Goal: Task Accomplishment & Management: Manage account settings

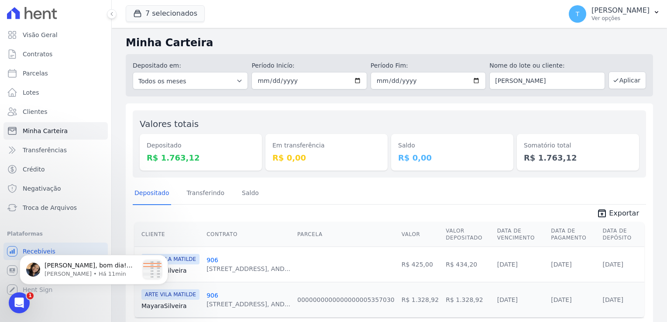
scroll to position [30, 0]
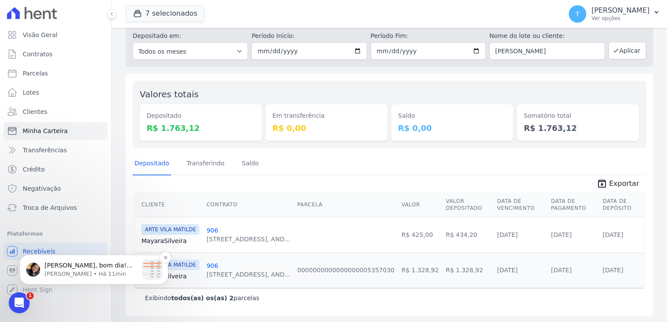
click at [61, 272] on p "[PERSON_NAME] • Há 11min" at bounding box center [92, 274] width 94 height 8
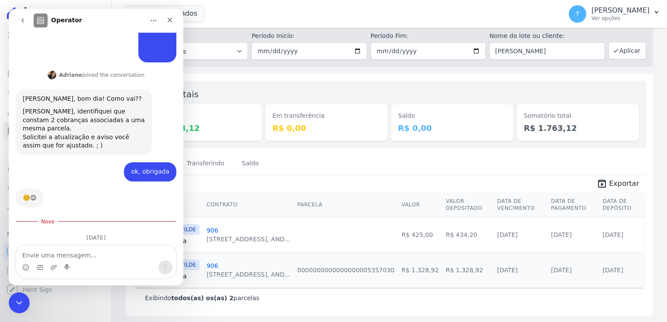
scroll to position [405, 0]
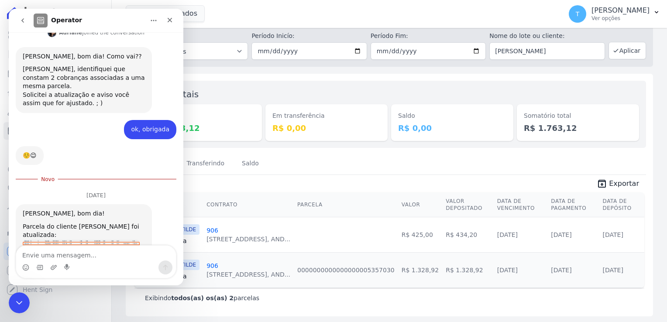
click at [91, 240] on img "Adriane diz…" at bounding box center [81, 248] width 117 height 16
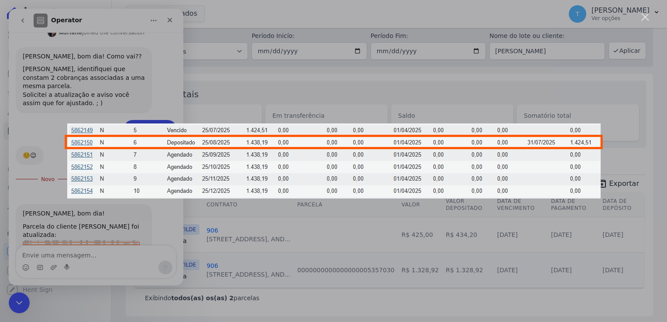
click at [203, 94] on div "Messenger da Intercom" at bounding box center [333, 161] width 667 height 322
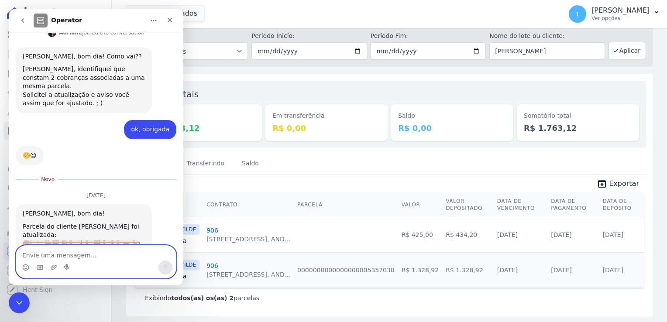
click at [89, 254] on textarea "Envie uma mensagem..." at bounding box center [96, 253] width 160 height 15
type textarea "Bom dia!"
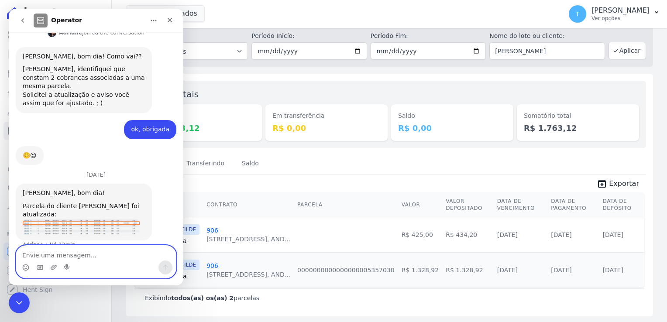
scroll to position [411, 0]
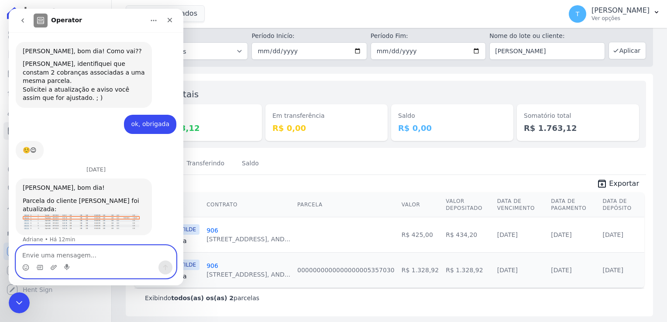
type textarea "m"
type textarea "Muito obrigada"
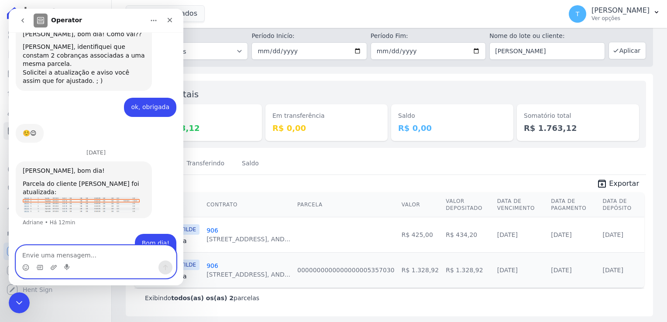
scroll to position [431, 0]
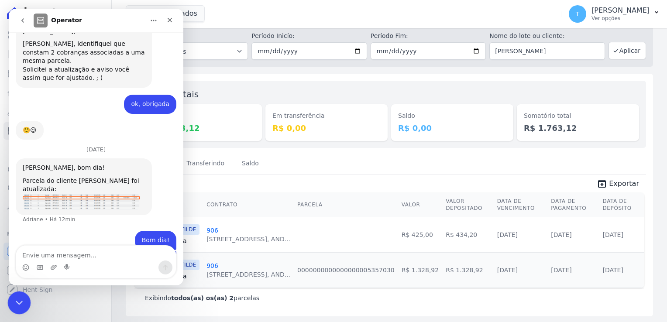
click at [14, 307] on div "Encerramento do Messenger da Intercom" at bounding box center [17, 301] width 21 height 21
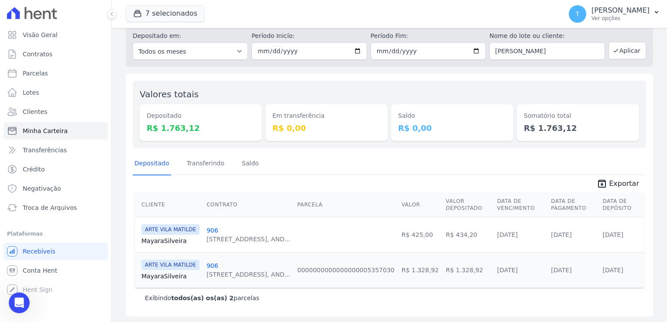
scroll to position [464, 0]
click at [16, 306] on icon "Abertura do Messenger da Intercom" at bounding box center [18, 302] width 14 height 14
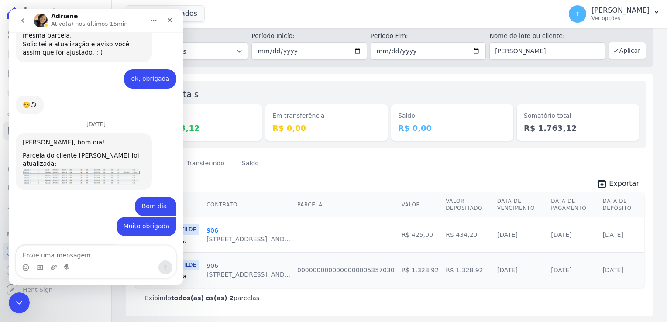
click at [103, 151] on div "Parcela do cliente [PERSON_NAME] foi atualizada:" at bounding box center [84, 159] width 122 height 17
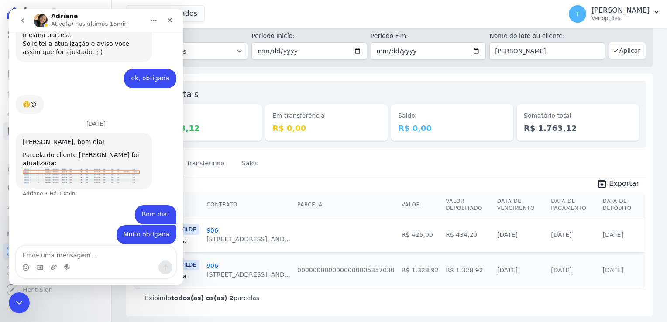
scroll to position [466, 0]
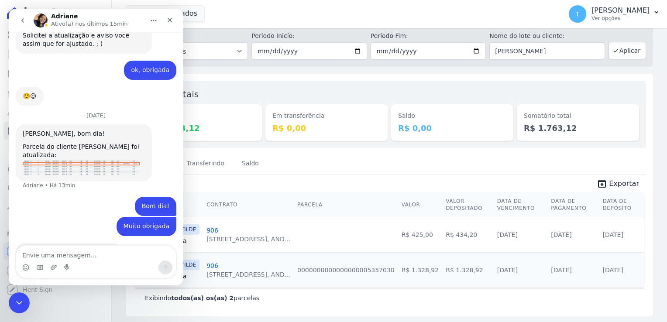
click at [95, 160] on img "Adriane diz…" at bounding box center [81, 168] width 117 height 16
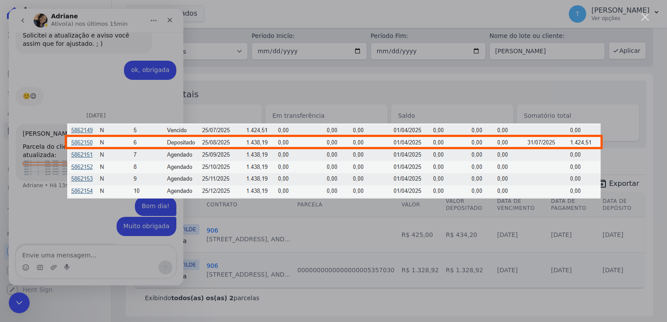
click at [106, 81] on div "Messenger da Intercom" at bounding box center [333, 161] width 667 height 322
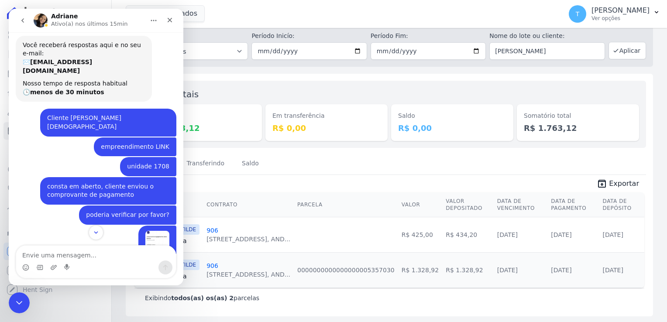
scroll to position [73, 0]
drag, startPoint x: 22, startPoint y: 301, endPoint x: 23, endPoint y: 295, distance: 5.3
click at [22, 301] on icon "Encerramento do Messenger da Intercom" at bounding box center [18, 301] width 10 height 10
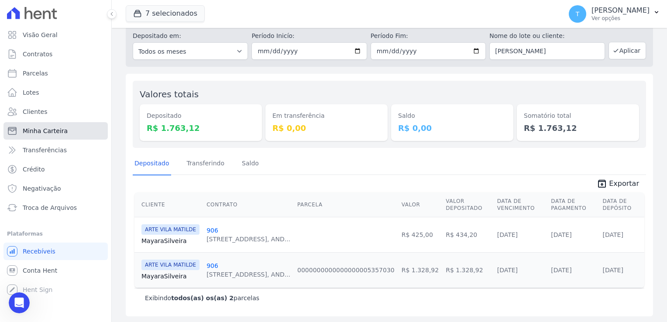
click at [46, 127] on span "Minha Carteira" at bounding box center [45, 131] width 45 height 9
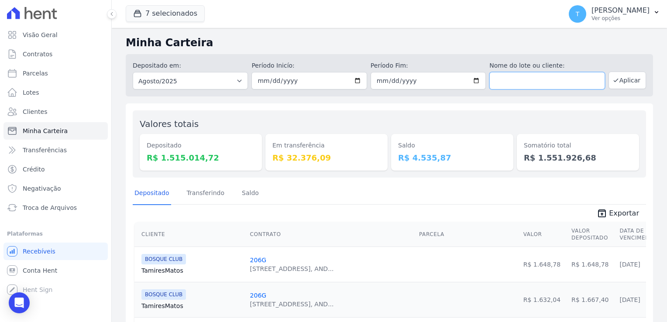
click at [546, 76] on input "text" at bounding box center [546, 80] width 115 height 17
paste input "[PERSON_NAME] [PERSON_NAME]"
type input "[PERSON_NAME] [PERSON_NAME]"
click at [628, 78] on button "Aplicar" at bounding box center [627, 80] width 38 height 17
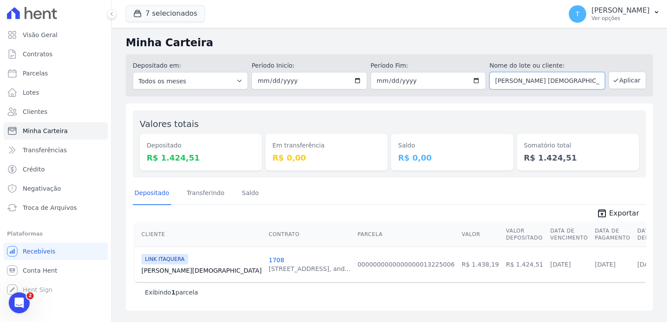
drag, startPoint x: 594, startPoint y: 82, endPoint x: 485, endPoint y: 83, distance: 109.1
click at [485, 83] on div "Depositado em: Todos os meses Julho/2017 Agosto/2017 Setembro/2017 Outubro/2017…" at bounding box center [389, 75] width 527 height 42
click at [631, 83] on button "Aplicar" at bounding box center [627, 80] width 38 height 17
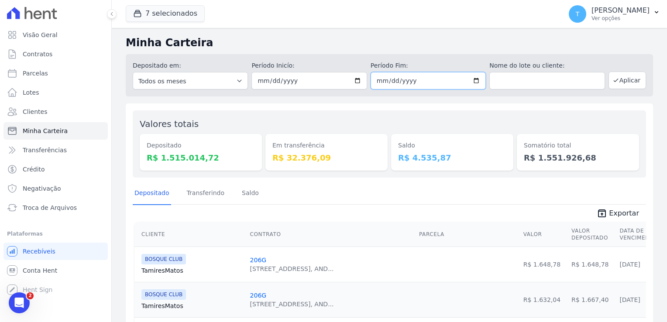
click at [472, 82] on input "[DATE]" at bounding box center [428, 80] width 115 height 17
click at [481, 95] on div "Depositado em: Todos os meses Julho/2017 Agosto/2017 Setembro/2017 Outubro/2017…" at bounding box center [389, 75] width 527 height 42
click at [474, 81] on input "[DATE]" at bounding box center [428, 80] width 115 height 17
type input "[DATE]"
click at [623, 83] on button "Aplicar" at bounding box center [627, 80] width 38 height 17
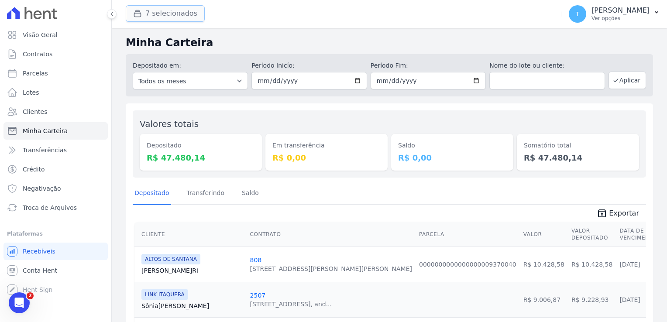
click at [178, 14] on button "7 selecionados" at bounding box center [165, 13] width 79 height 17
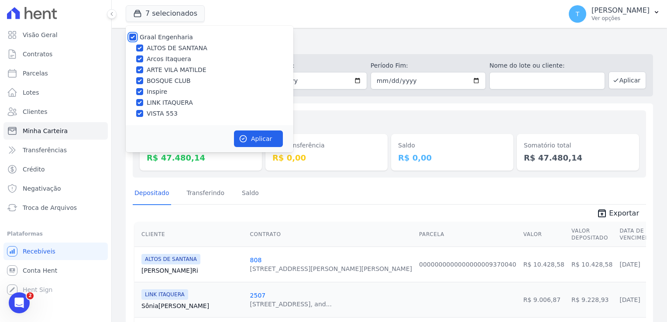
click at [129, 36] on input "Graal Engenharia" at bounding box center [132, 37] width 7 height 7
checkbox input "false"
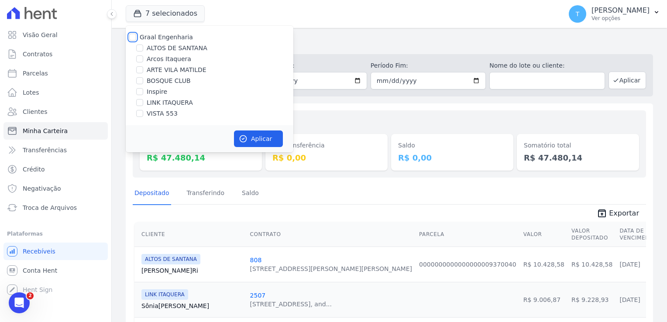
checkbox input "false"
click at [138, 103] on input "LINK ITAQUERA" at bounding box center [139, 102] width 7 height 7
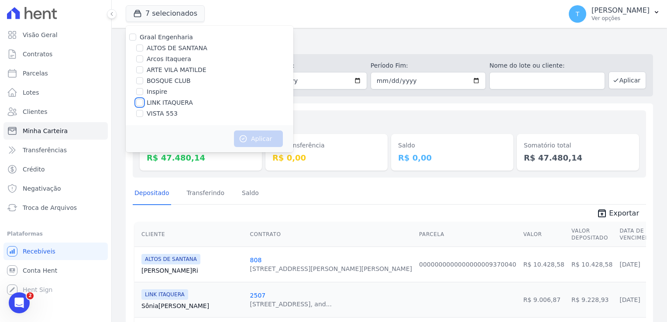
checkbox input "true"
click at [247, 136] on icon "button" at bounding box center [243, 138] width 9 height 9
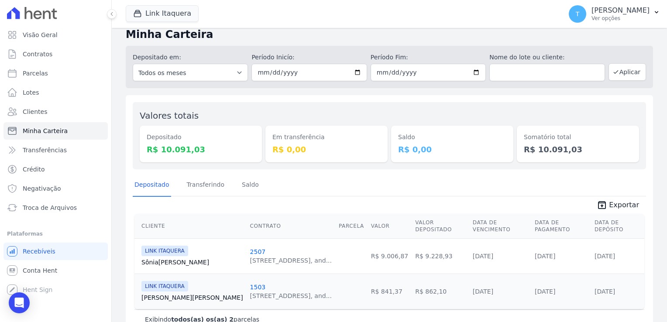
scroll to position [23, 0]
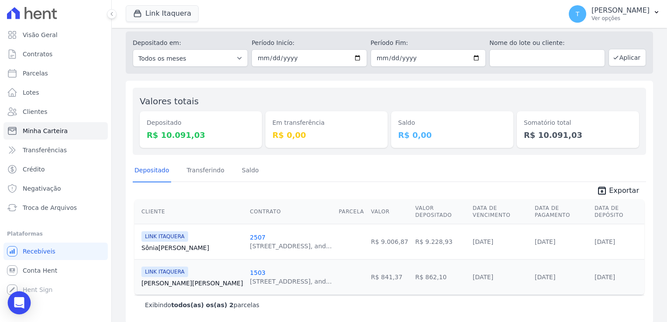
click at [23, 303] on icon "Open Intercom Messenger" at bounding box center [19, 302] width 11 height 11
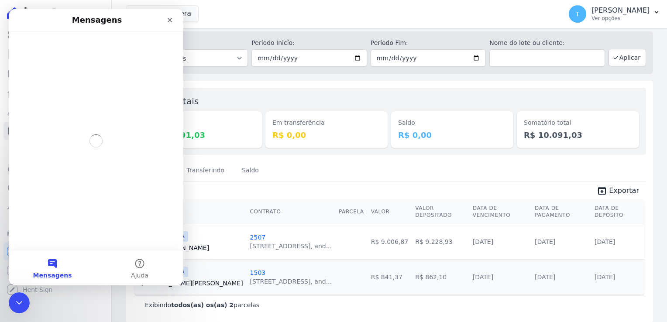
scroll to position [0, 0]
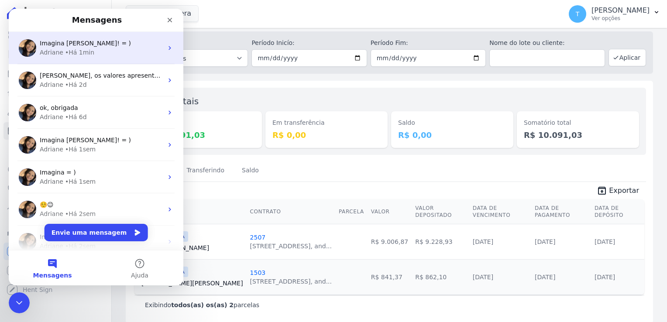
click at [112, 54] on div "Adriane • Há 1min" at bounding box center [101, 52] width 123 height 9
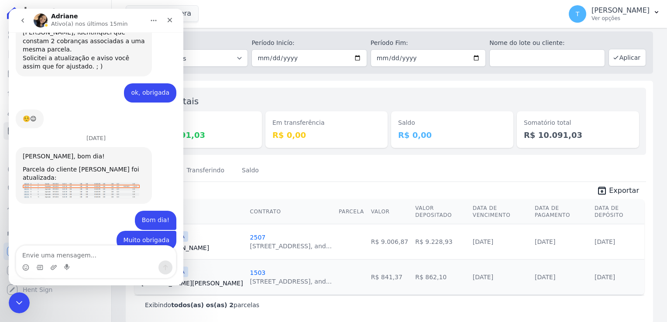
scroll to position [457, 0]
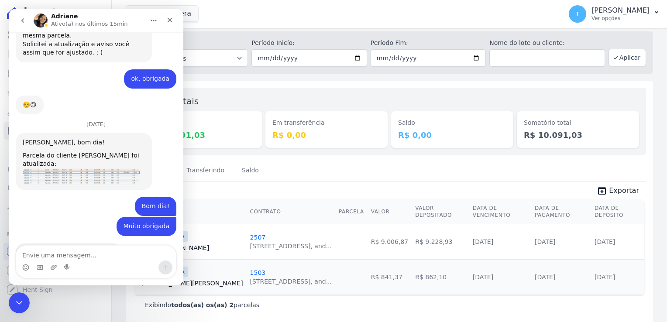
click at [103, 168] on img "Adriane diz…" at bounding box center [81, 176] width 117 height 16
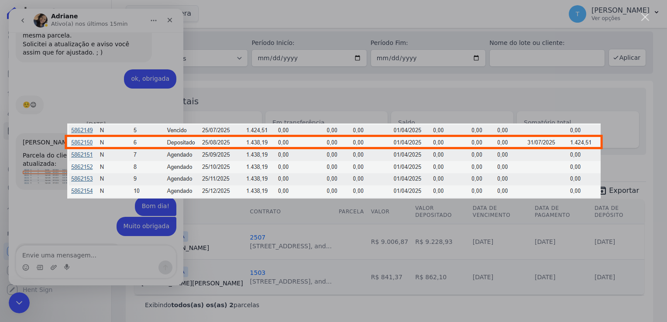
click at [215, 73] on div "Messenger da Intercom" at bounding box center [333, 161] width 667 height 322
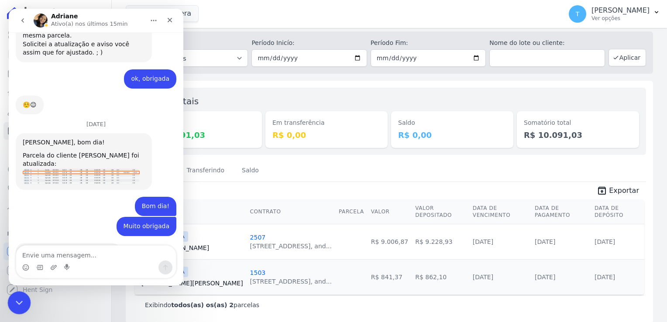
click at [19, 294] on div "Encerramento do Messenger da Intercom" at bounding box center [17, 301] width 21 height 21
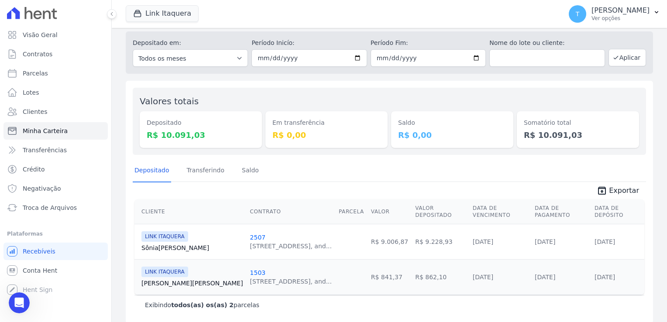
scroll to position [456, 0]
click at [354, 58] on input "[DATE]" at bounding box center [308, 57] width 115 height 17
type input "2025-08-25"
click at [477, 53] on input "[DATE]" at bounding box center [428, 57] width 115 height 17
click at [472, 57] on input "[DATE]" at bounding box center [428, 57] width 115 height 17
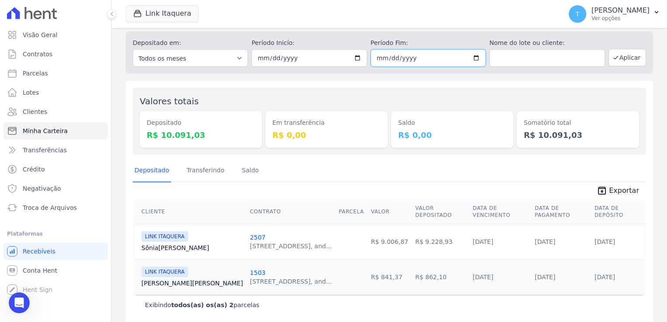
type input "2025-08-25"
click at [613, 60] on icon "button" at bounding box center [615, 57] width 7 height 7
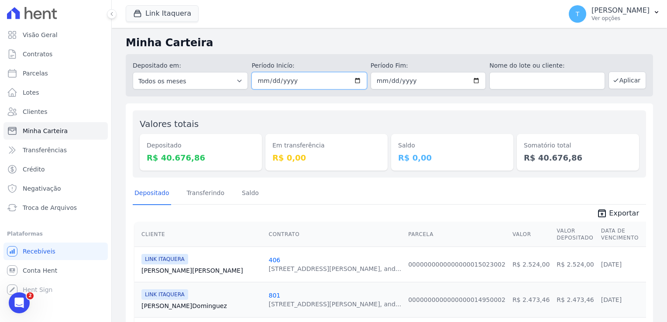
click at [355, 79] on input "[DATE]" at bounding box center [308, 80] width 115 height 17
type input "[DATE]"
click at [470, 85] on input "[DATE]" at bounding box center [428, 80] width 115 height 17
click at [470, 82] on input "[DATE]" at bounding box center [428, 80] width 115 height 17
type input "[DATE]"
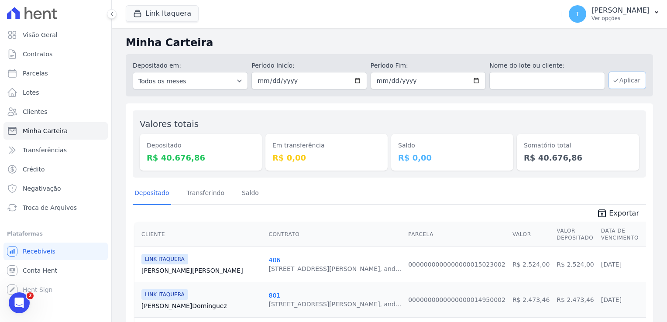
click at [618, 84] on button "Aplicar" at bounding box center [627, 80] width 38 height 17
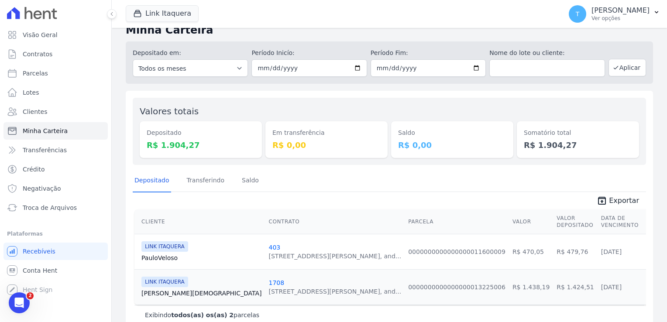
scroll to position [30, 0]
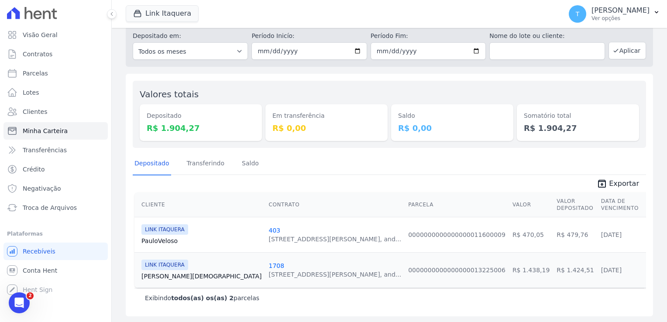
click at [164, 272] on link "[PERSON_NAME][DEMOGRAPHIC_DATA]" at bounding box center [201, 276] width 120 height 9
click at [19, 299] on icon "Open Intercom Messenger" at bounding box center [19, 302] width 10 height 11
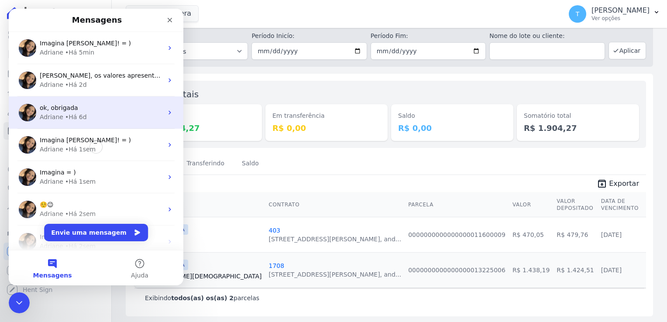
scroll to position [0, 0]
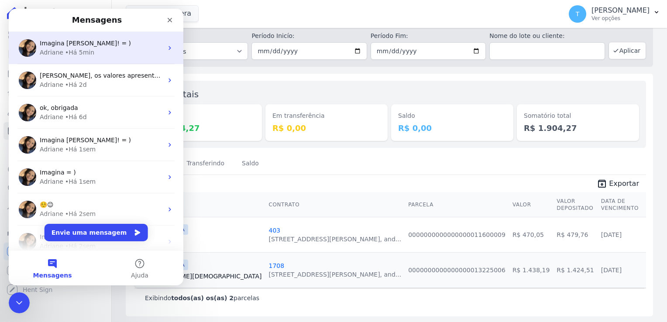
click at [99, 53] on div "[PERSON_NAME] • Há 5min" at bounding box center [101, 52] width 123 height 9
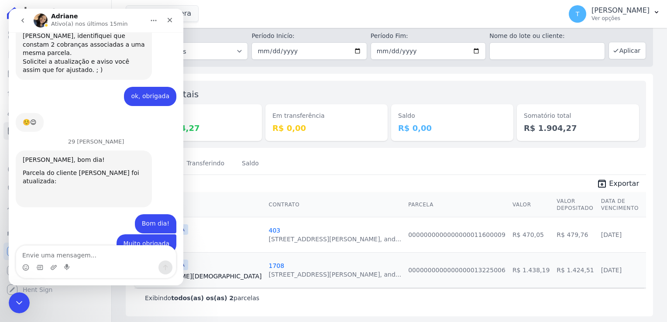
scroll to position [457, 0]
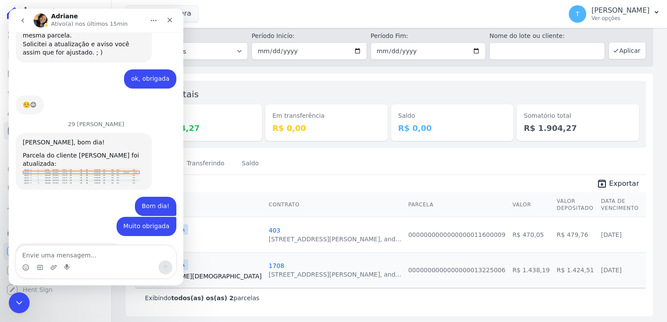
click at [82, 168] on img "Adriane diz…" at bounding box center [81, 176] width 117 height 16
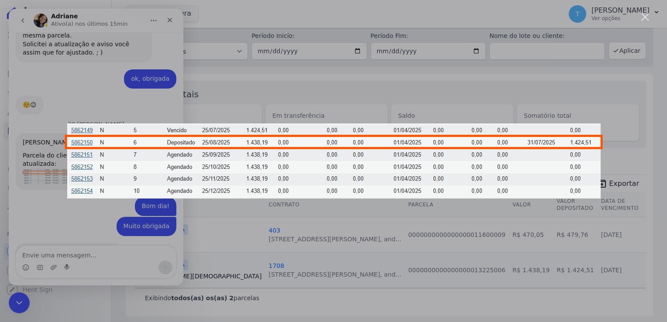
scroll to position [0, 0]
click at [304, 87] on div "Messenger da Intercom" at bounding box center [333, 161] width 667 height 322
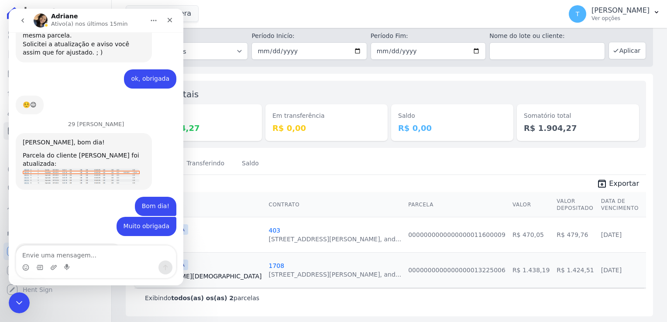
click at [229, 11] on div "Link Itaquera Graal Engenharia [GEOGRAPHIC_DATA][PERSON_NAME] Itaquera ARTE [GE…" at bounding box center [342, 14] width 432 height 29
click at [16, 297] on icon "Encerramento do Messenger da Intercom" at bounding box center [18, 301] width 10 height 10
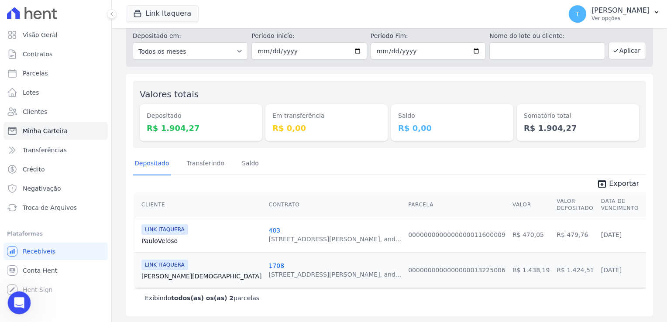
scroll to position [456, 0]
click at [153, 16] on button "Link Itaquera" at bounding box center [162, 13] width 73 height 17
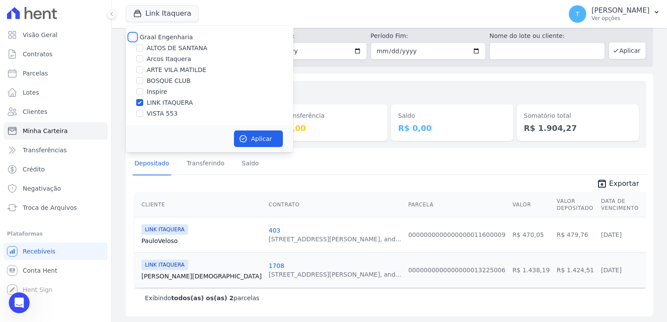
click at [134, 39] on input "Graal Engenharia" at bounding box center [132, 37] width 7 height 7
checkbox input "true"
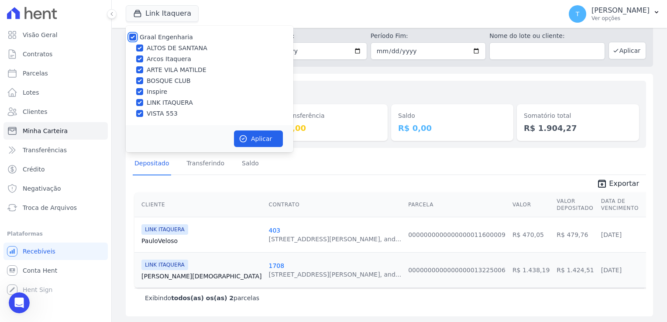
checkbox input "true"
click at [264, 139] on button "Aplicar" at bounding box center [258, 138] width 49 height 17
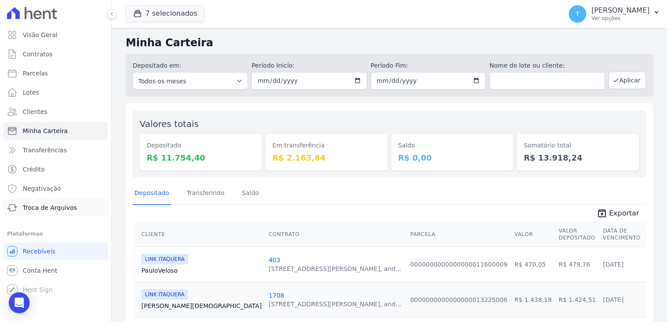
click at [29, 211] on span "Troca de Arquivos" at bounding box center [50, 207] width 54 height 9
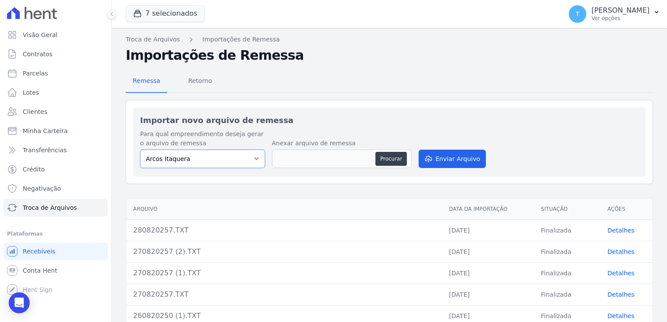
click at [258, 153] on select "[PERSON_NAME] Itaquera [GEOGRAPHIC_DATA][PERSON_NAME] Inspire BOSQUE CLUB ARTE …" at bounding box center [202, 159] width 125 height 18
select select "907a04bd-9982-46ed-adee-37b3d201f3c4"
click at [140, 150] on select "[PERSON_NAME] Itaquera [GEOGRAPHIC_DATA][PERSON_NAME] Inspire BOSQUE CLUB ARTE …" at bounding box center [202, 159] width 125 height 18
click at [386, 157] on button "Procurar" at bounding box center [390, 159] width 31 height 14
type input "290820258.TXT"
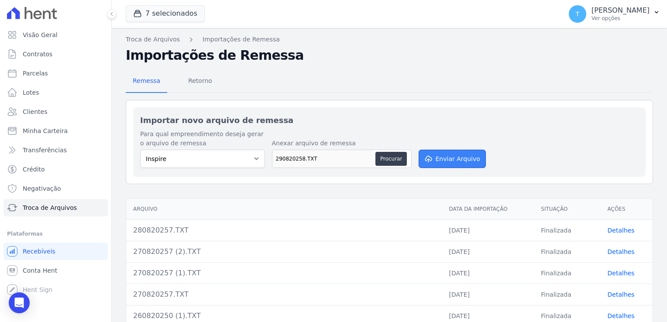
click at [457, 161] on button "Enviar Arquivo" at bounding box center [452, 159] width 67 height 18
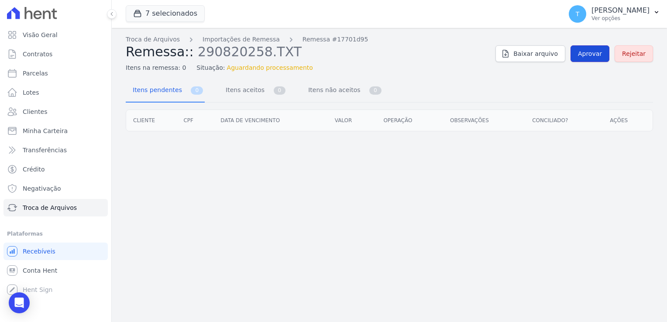
click at [592, 52] on span "Aprovar" at bounding box center [590, 53] width 24 height 9
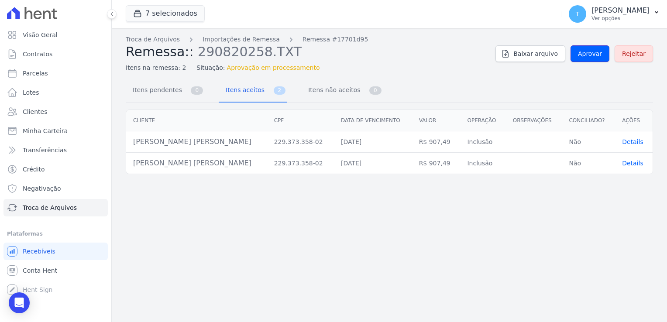
click at [592, 52] on span "Aprovar" at bounding box center [590, 53] width 24 height 9
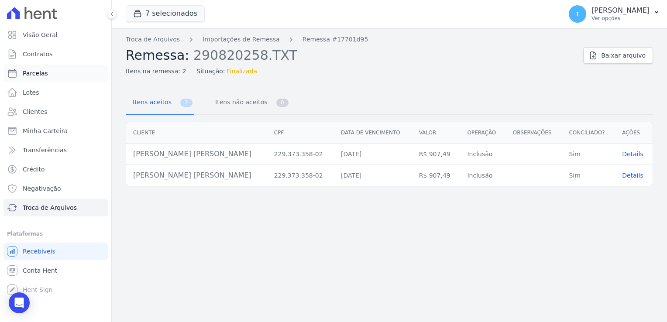
click at [46, 76] on link "Parcelas" at bounding box center [55, 73] width 104 height 17
select select
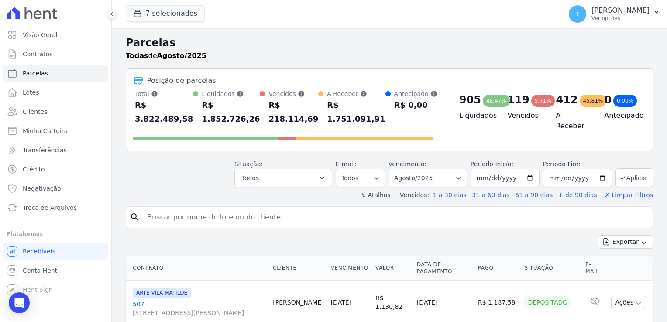
click at [177, 209] on input "search" at bounding box center [395, 217] width 507 height 17
paste input "Caio Brito Martins"
type input "Caio Brito Martins"
select select
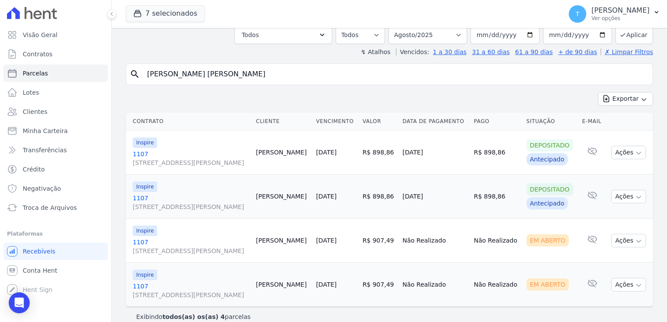
scroll to position [65, 0]
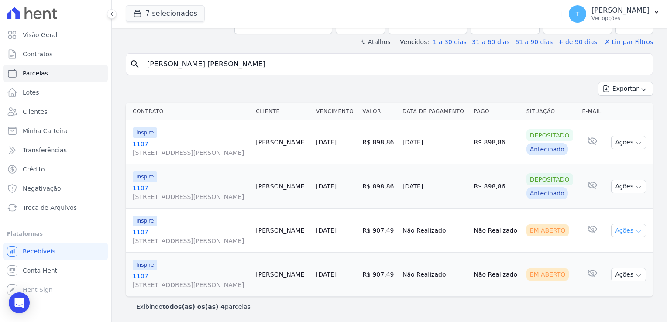
click at [635, 230] on icon "button" at bounding box center [638, 231] width 7 height 7
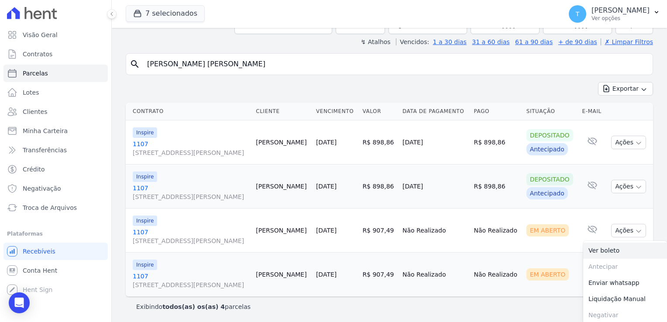
click at [603, 249] on link "Ver boleto" at bounding box center [625, 251] width 84 height 16
click at [490, 260] on td "Não Realizado" at bounding box center [496, 275] width 52 height 44
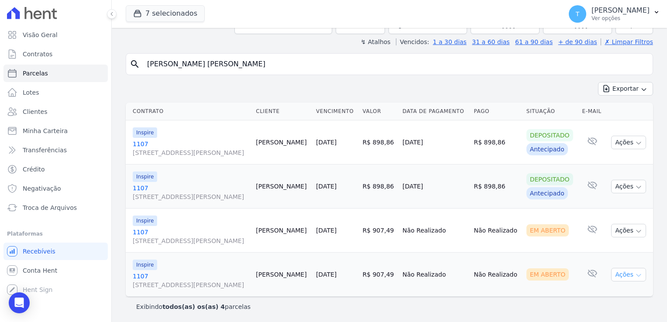
click at [635, 275] on icon "button" at bounding box center [638, 275] width 7 height 7
click at [609, 292] on link "Ver boleto" at bounding box center [625, 295] width 84 height 16
click at [148, 17] on button "7 selecionados" at bounding box center [165, 13] width 79 height 17
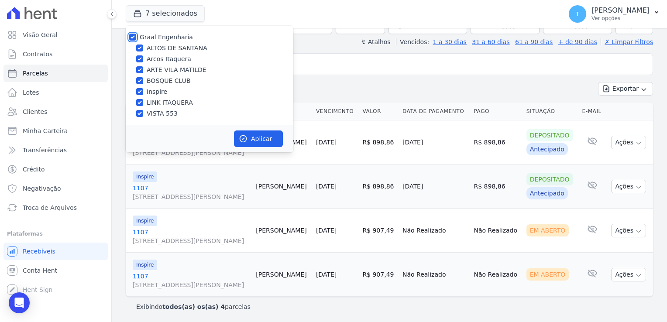
click at [129, 35] on input "Graal Engenharia" at bounding box center [132, 37] width 7 height 7
checkbox input "false"
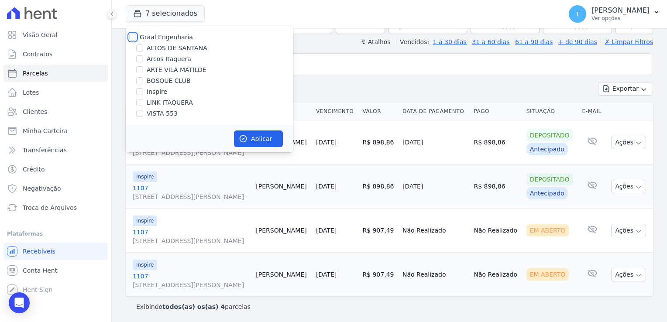
checkbox input "false"
click at [140, 102] on input "LINK ITAQUERA" at bounding box center [139, 102] width 7 height 7
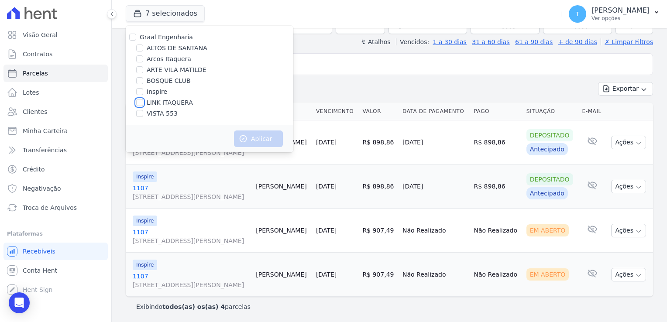
checkbox input "true"
click at [272, 141] on button "Aplicar" at bounding box center [258, 138] width 49 height 17
select select
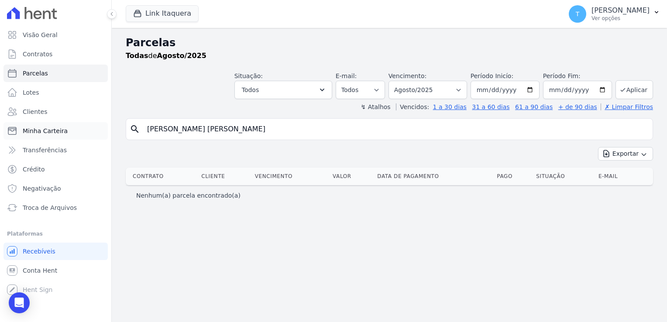
click at [47, 126] on link "Minha Carteira" at bounding box center [55, 130] width 104 height 17
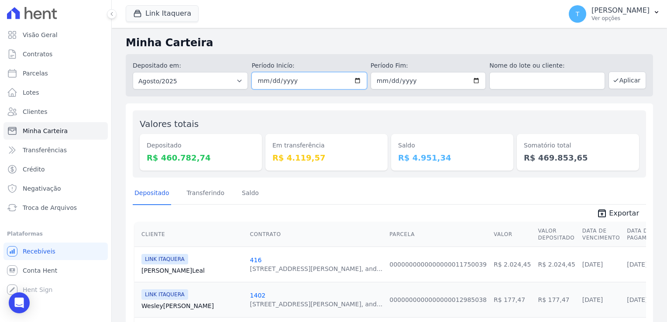
click at [357, 83] on input "2025-08-01" at bounding box center [308, 80] width 115 height 17
click at [469, 82] on input "2025-08-31" at bounding box center [428, 80] width 115 height 17
click at [361, 83] on input "[DATE]" at bounding box center [308, 80] width 115 height 17
click at [353, 81] on input "[DATE]" at bounding box center [308, 80] width 115 height 17
type input "[DATE]"
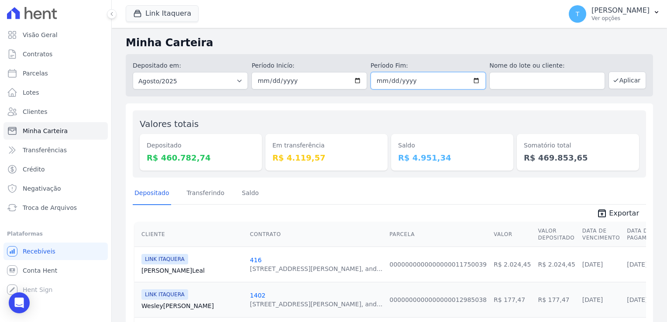
click at [473, 79] on input "2025-08-31" at bounding box center [428, 80] width 115 height 17
type input "[DATE]"
click at [616, 80] on button "Aplicar" at bounding box center [627, 80] width 38 height 17
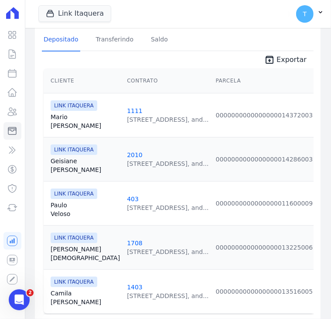
scroll to position [175, 0]
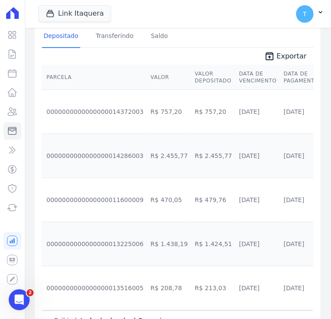
click at [213, 308] on div "Cliente Contrato Parcela Valor Valor Depositado Data de Vencimento Data de Paga…" at bounding box center [178, 197] width 272 height 268
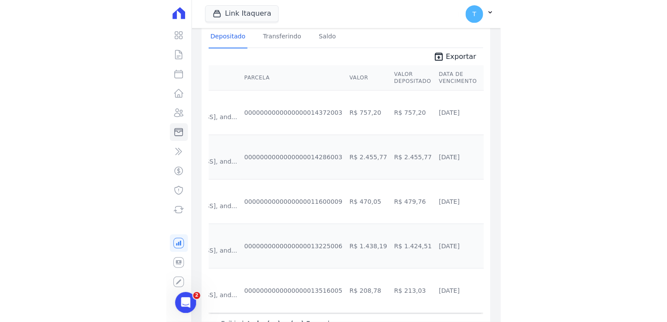
scroll to position [0, 169]
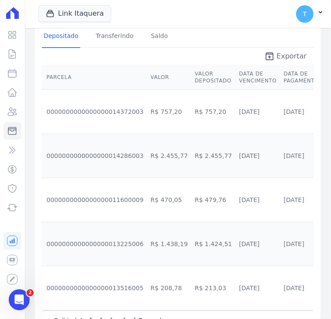
click at [285, 51] on span "Exportar" at bounding box center [292, 56] width 30 height 10
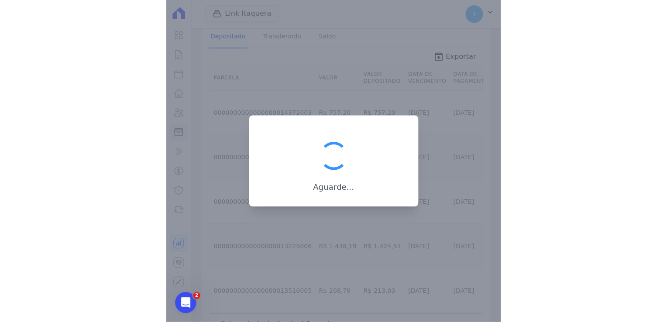
scroll to position [136, 0]
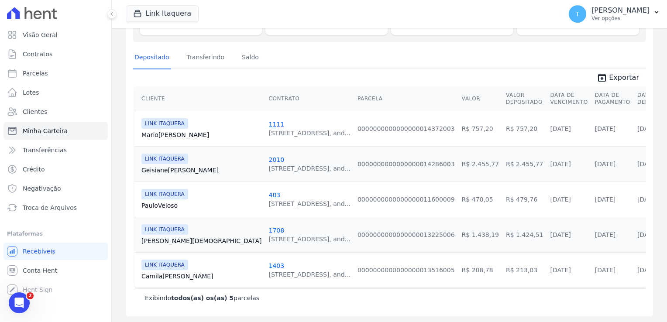
click at [356, 315] on div "Valores totais Depositado R$ 5.330,27 Em transferência R$ 4.119,57 [GEOGRAPHIC_…" at bounding box center [389, 142] width 527 height 349
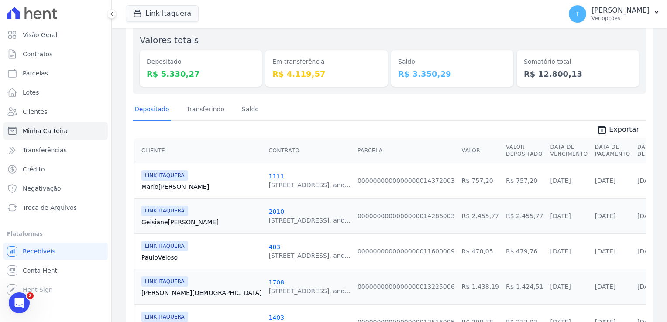
scroll to position [0, 0]
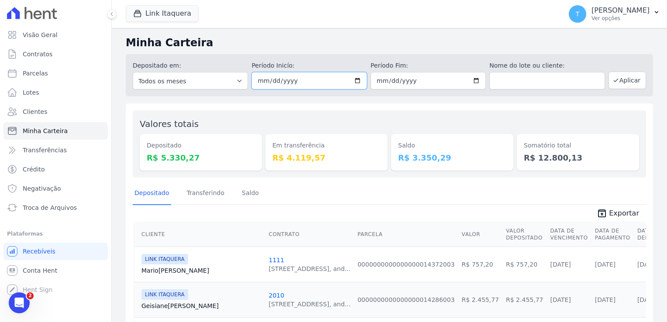
click at [355, 78] on input "[DATE]" at bounding box center [308, 80] width 115 height 17
type input "[DATE]"
click at [473, 81] on input "[DATE]" at bounding box center [428, 80] width 115 height 17
type input "[DATE]"
click at [612, 83] on icon "button" at bounding box center [615, 80] width 7 height 7
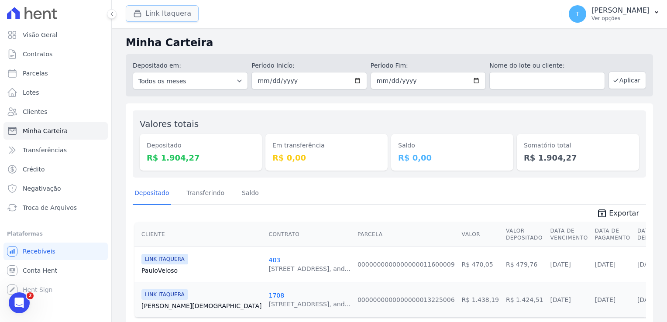
click at [147, 19] on button "Link Itaquera" at bounding box center [162, 13] width 73 height 17
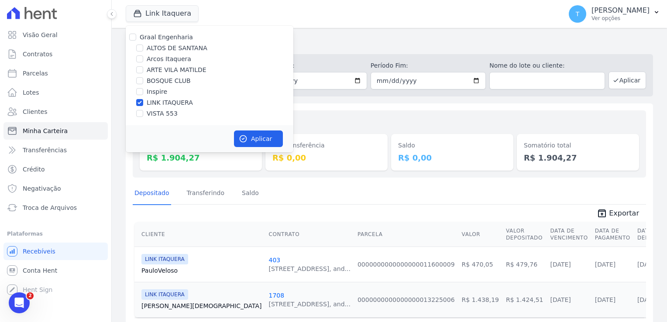
click at [140, 108] on div "Graal Engenharia ALTOS DE SANTANA Arcos Itaquera ARTE VILA MATILDE BOSQUE CLUB …" at bounding box center [210, 76] width 168 height 100
click at [139, 105] on input "LINK ITAQUERA" at bounding box center [139, 102] width 7 height 7
checkbox input "false"
click at [137, 88] on input "Inspire" at bounding box center [139, 91] width 7 height 7
checkbox input "true"
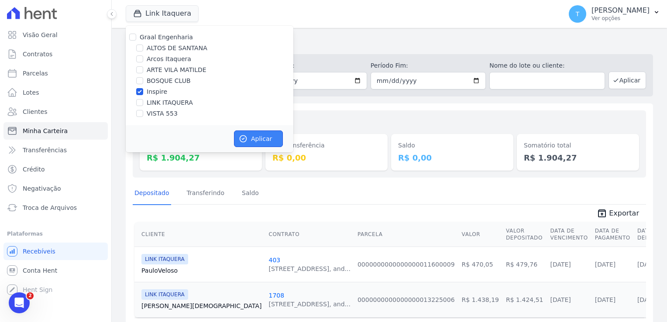
click at [254, 139] on button "Aplicar" at bounding box center [258, 138] width 49 height 17
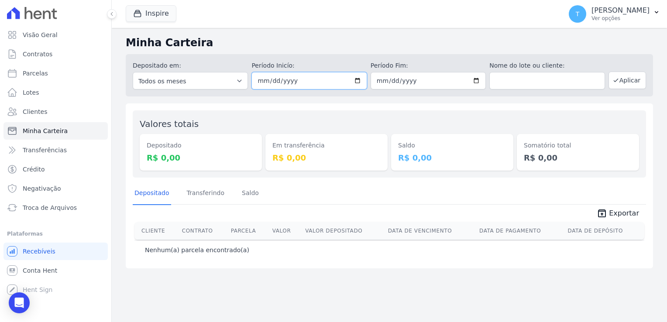
click at [356, 79] on input "[DATE]" at bounding box center [308, 80] width 115 height 17
click at [358, 79] on input "[DATE]" at bounding box center [308, 80] width 115 height 17
type input "[DATE]"
click at [477, 80] on input "[DATE]" at bounding box center [428, 80] width 115 height 17
type input "[DATE]"
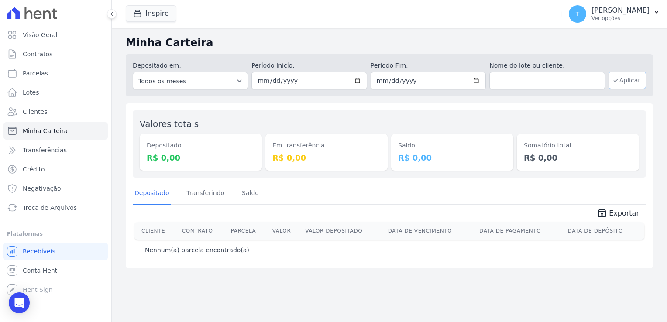
click at [635, 76] on button "Aplicar" at bounding box center [627, 80] width 38 height 17
